Goal: Information Seeking & Learning: Learn about a topic

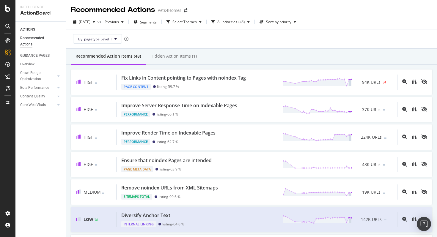
scroll to position [131, 0]
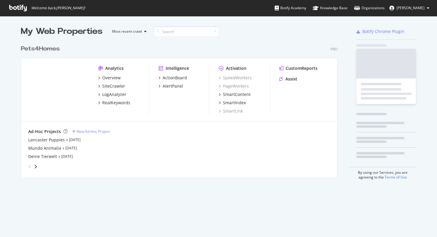
scroll to position [135, 317]
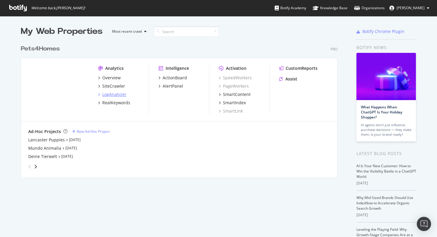
click at [117, 95] on div "LogAnalyzer" at bounding box center [114, 95] width 24 height 6
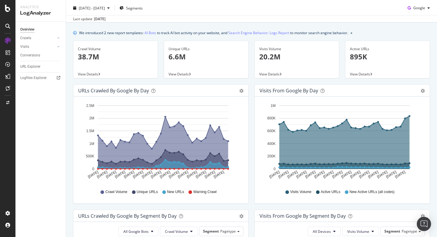
scroll to position [13, 0]
